Goal: Find specific page/section: Find specific page/section

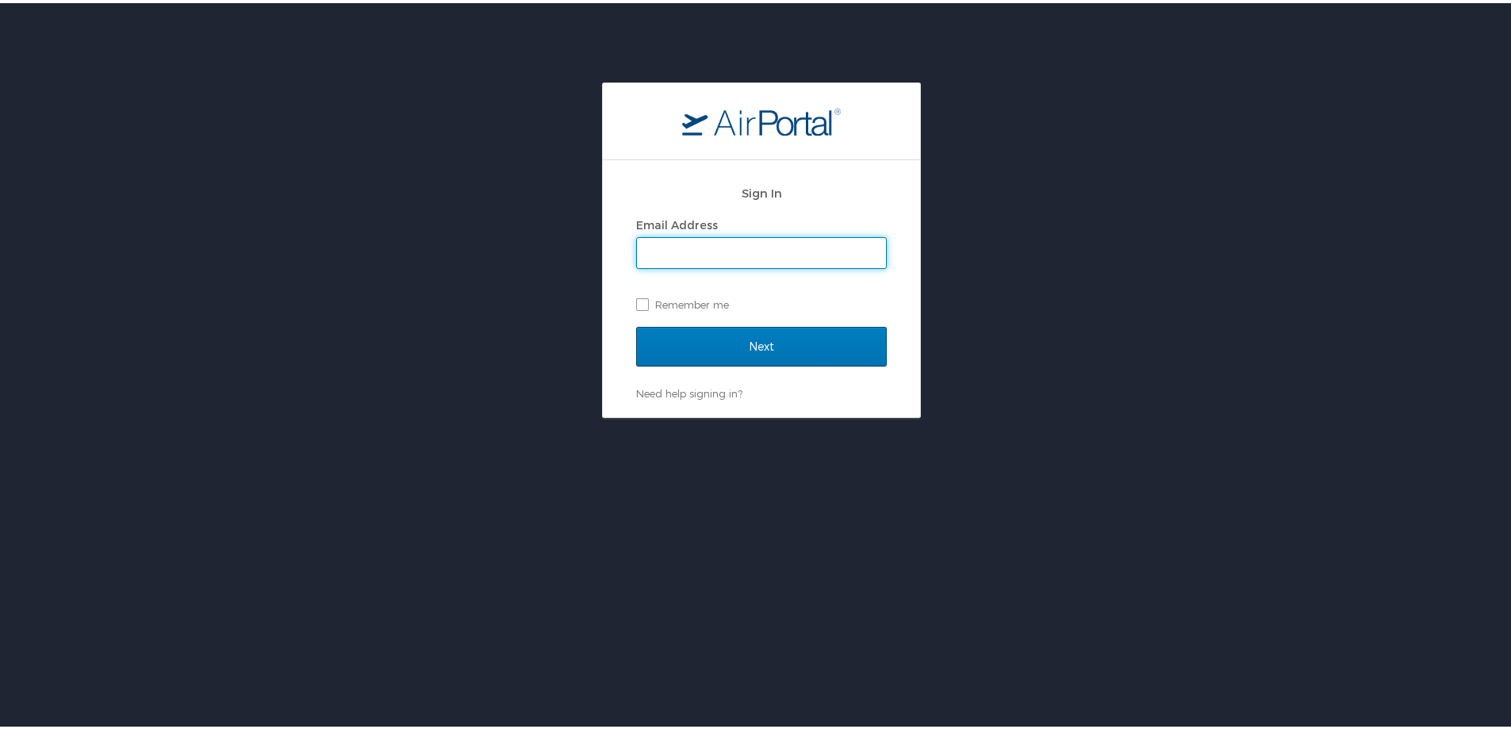
click at [695, 246] on input "Email Address" at bounding box center [761, 250] width 249 height 30
click at [712, 251] on input "tkruckberg" at bounding box center [761, 250] width 249 height 30
type input "tkruckeberg@hmhf.com"
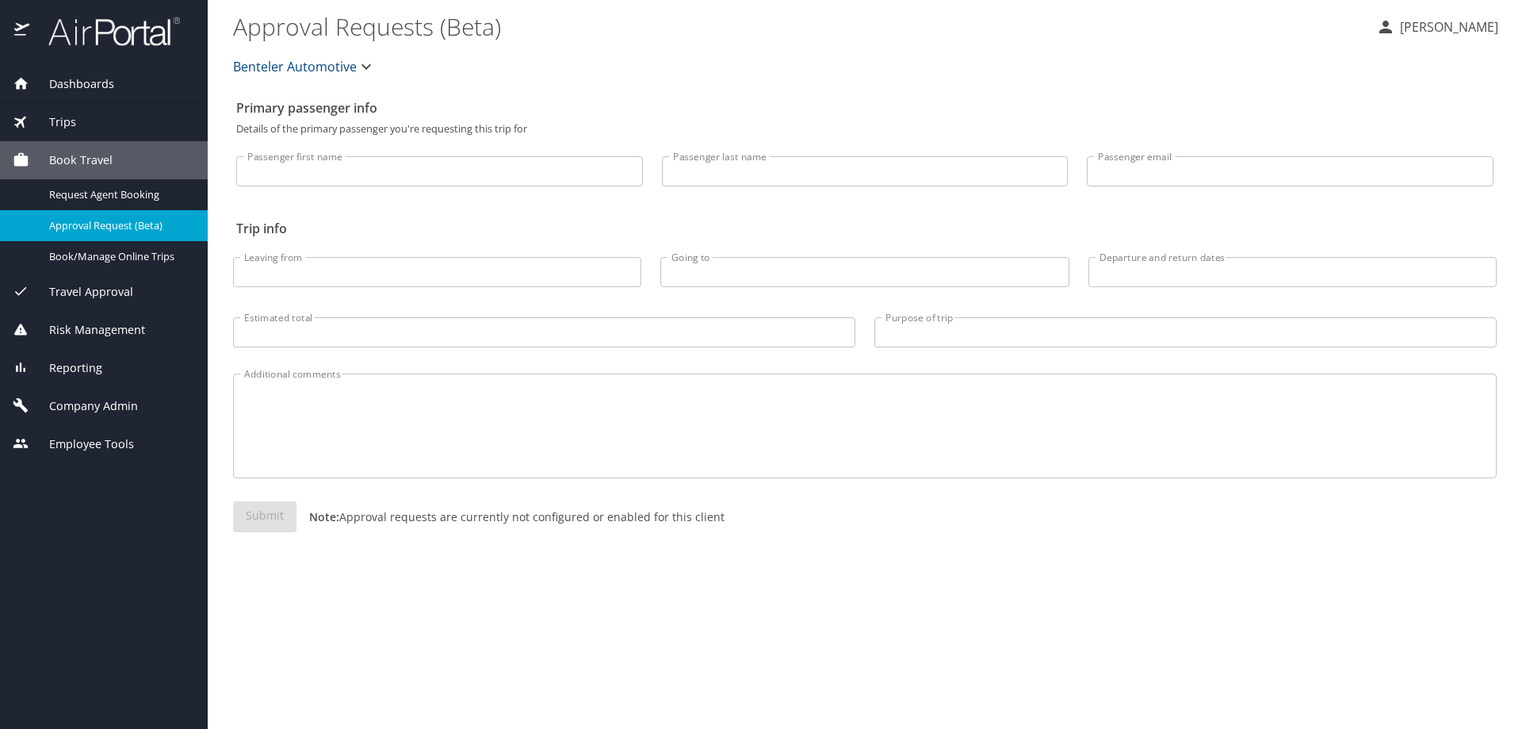
click at [73, 373] on span "Reporting" at bounding box center [65, 367] width 73 height 17
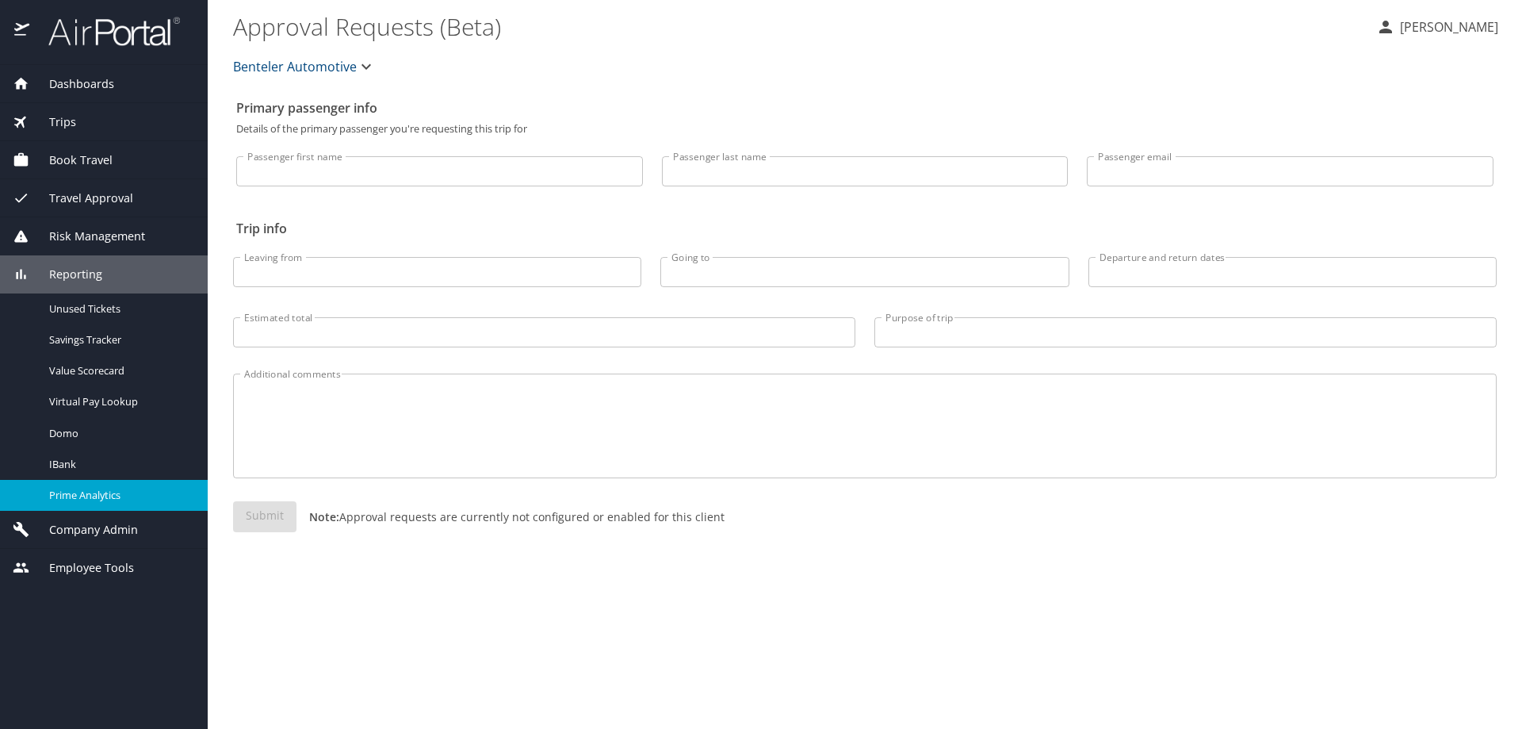
click at [67, 495] on span "Prime Analytics" at bounding box center [119, 495] width 140 height 15
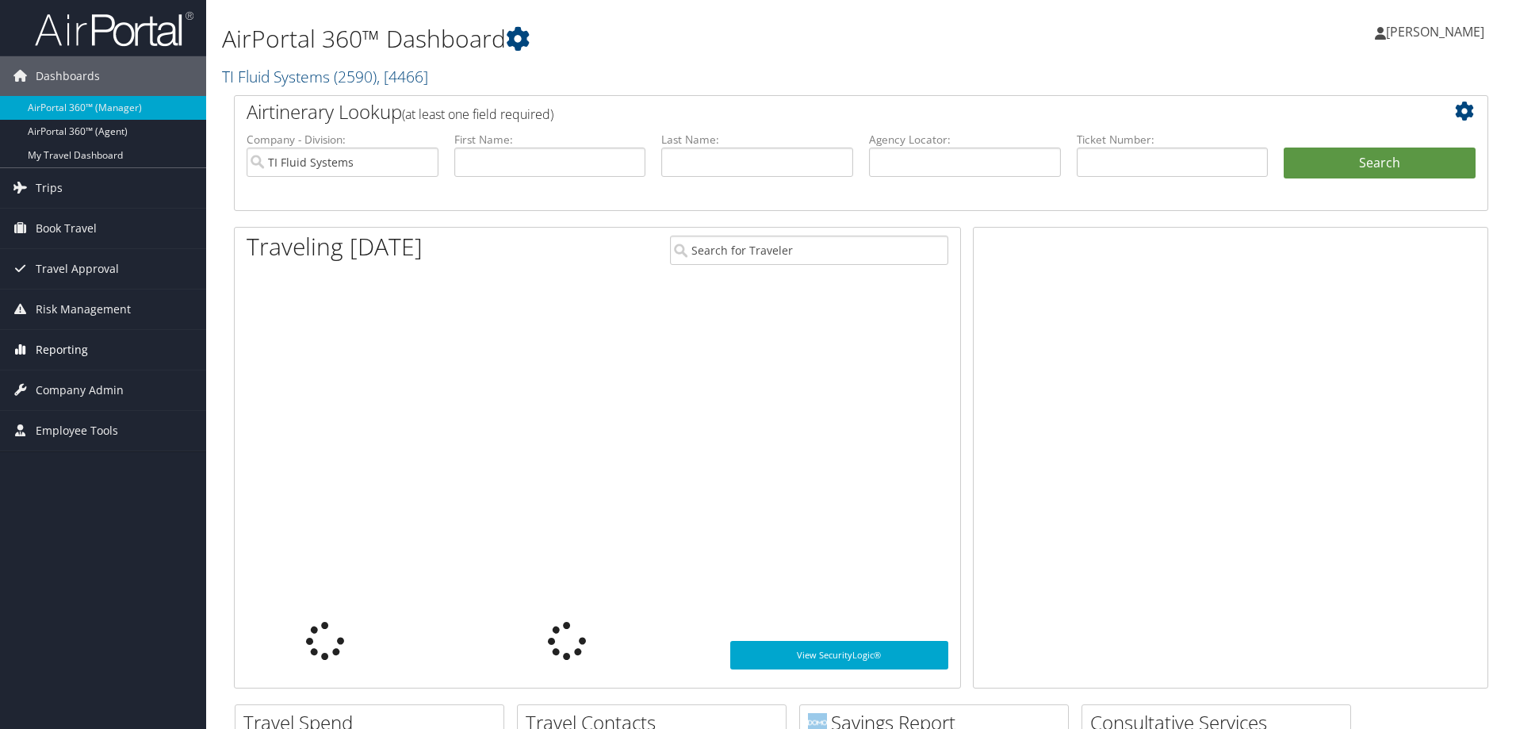
click at [61, 354] on span "Reporting" at bounding box center [62, 350] width 52 height 40
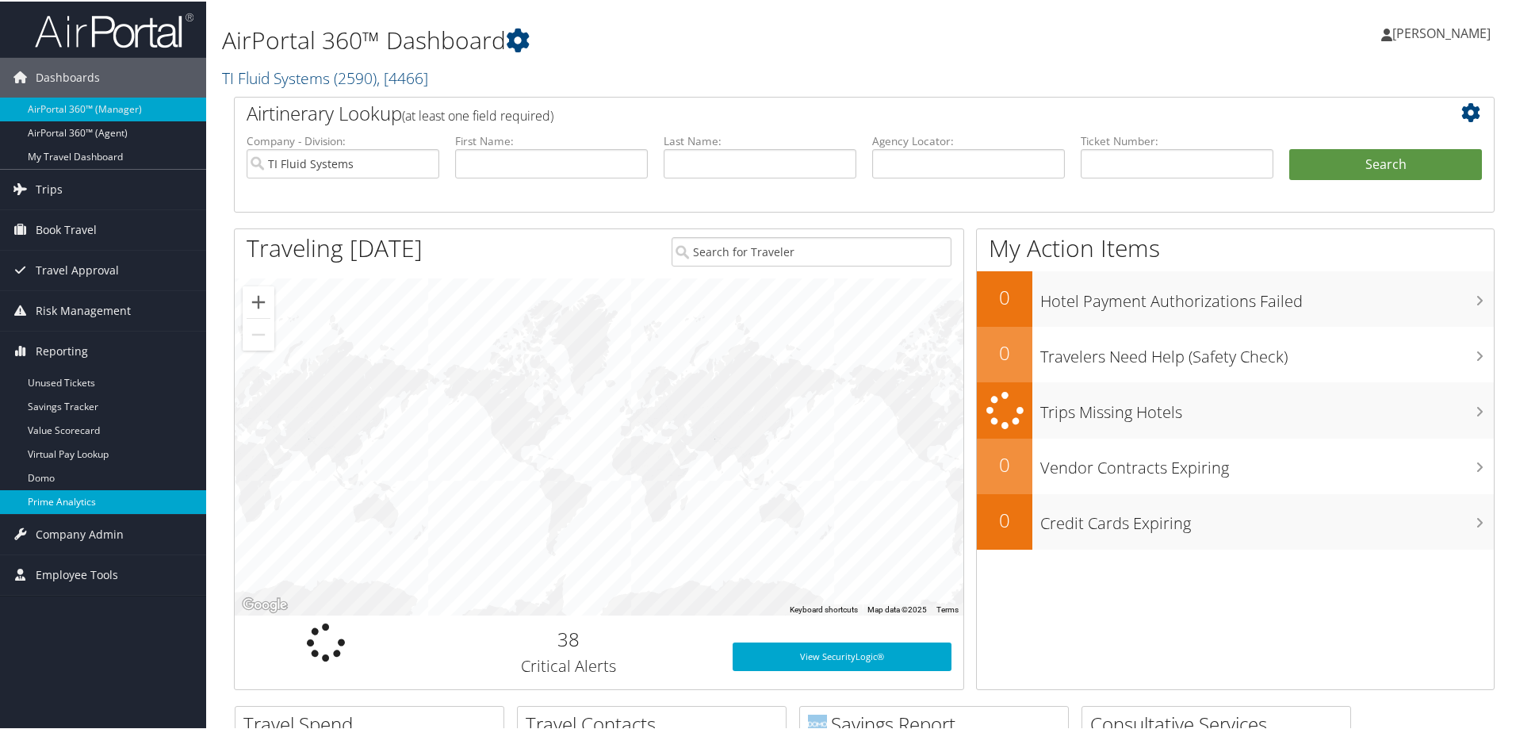
click at [58, 496] on link "Prime Analytics" at bounding box center [103, 500] width 206 height 24
